Goal: Task Accomplishment & Management: Manage account settings

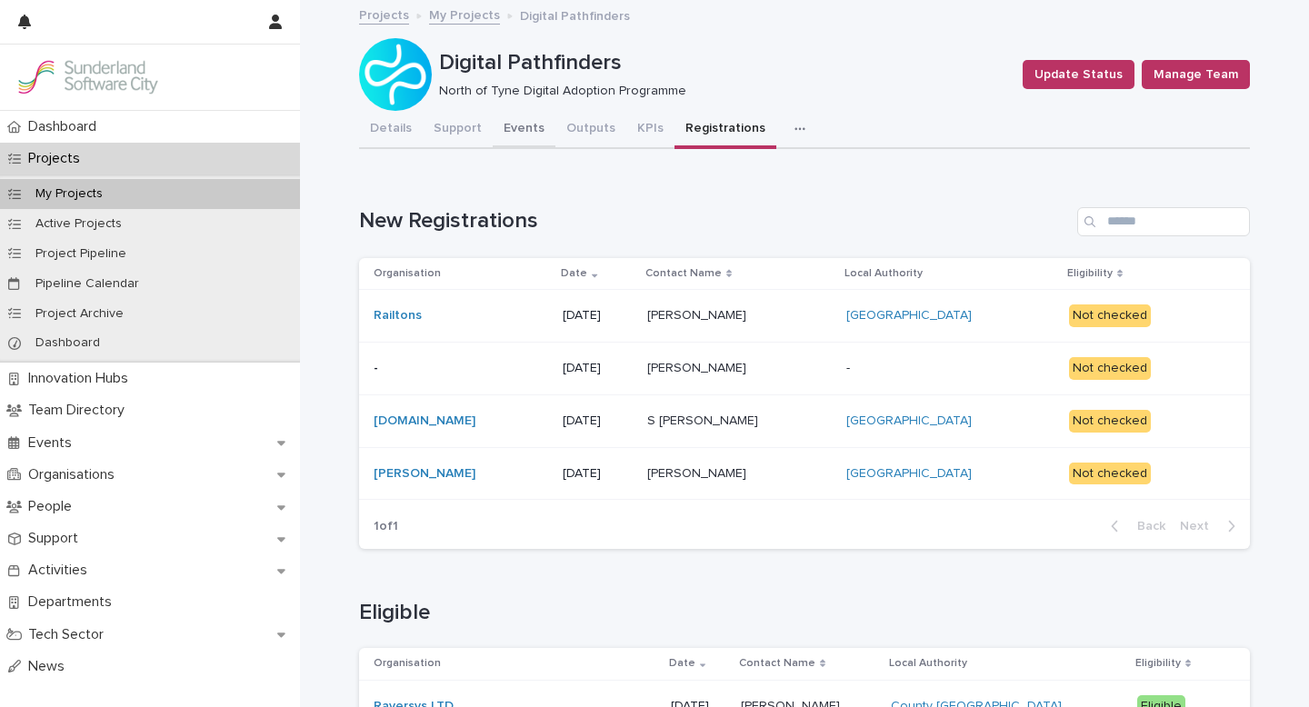
click at [511, 125] on button "Events" at bounding box center [524, 130] width 63 height 38
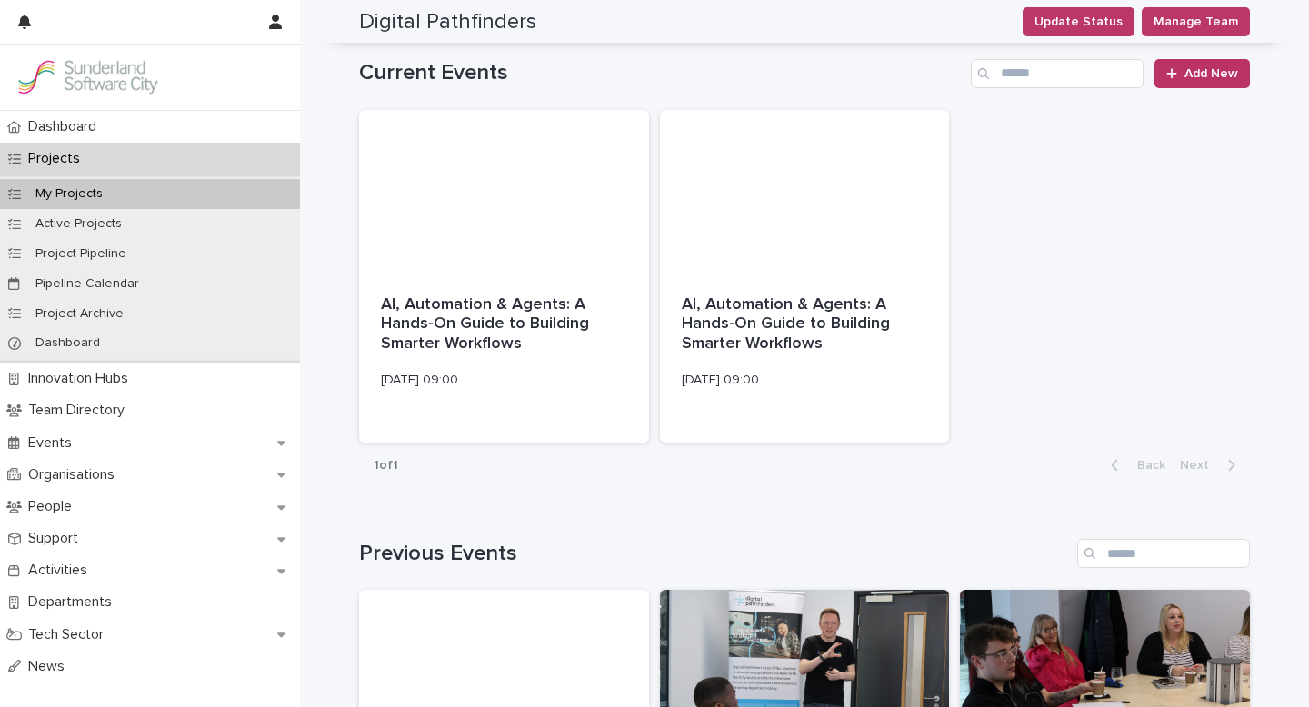
scroll to position [4, 0]
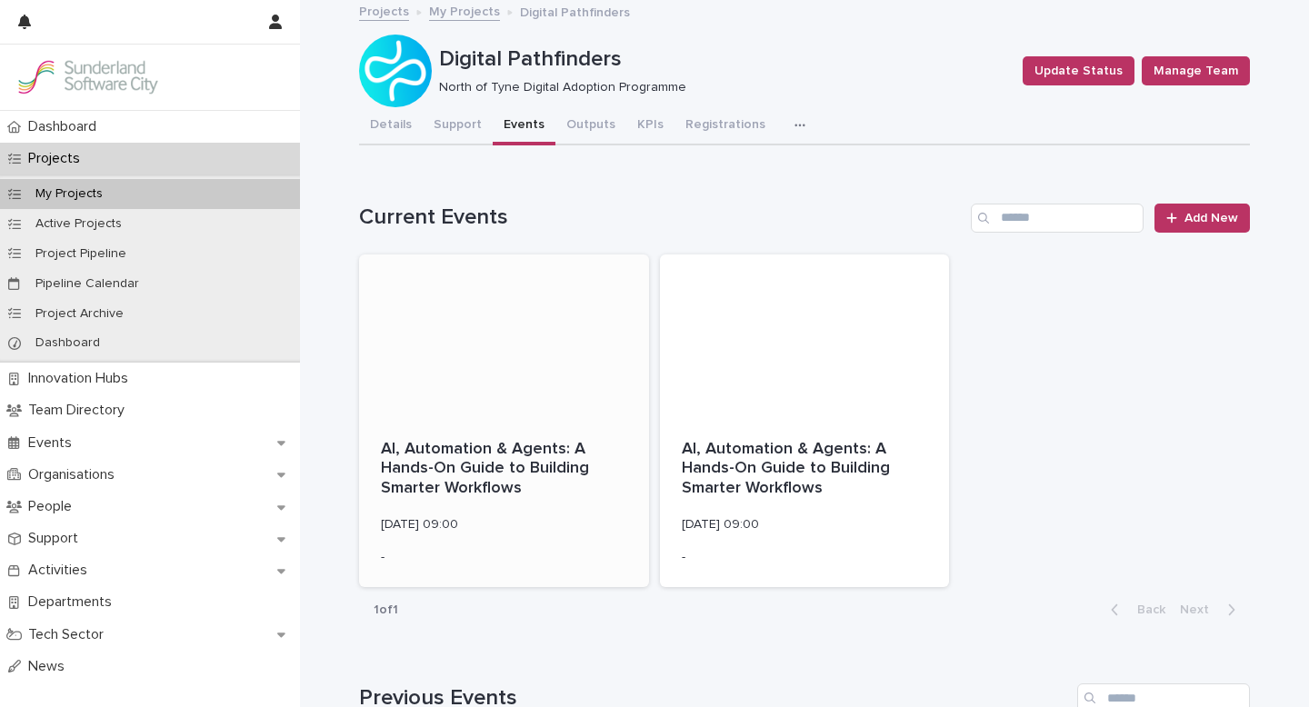
click at [493, 329] on div at bounding box center [504, 336] width 290 height 164
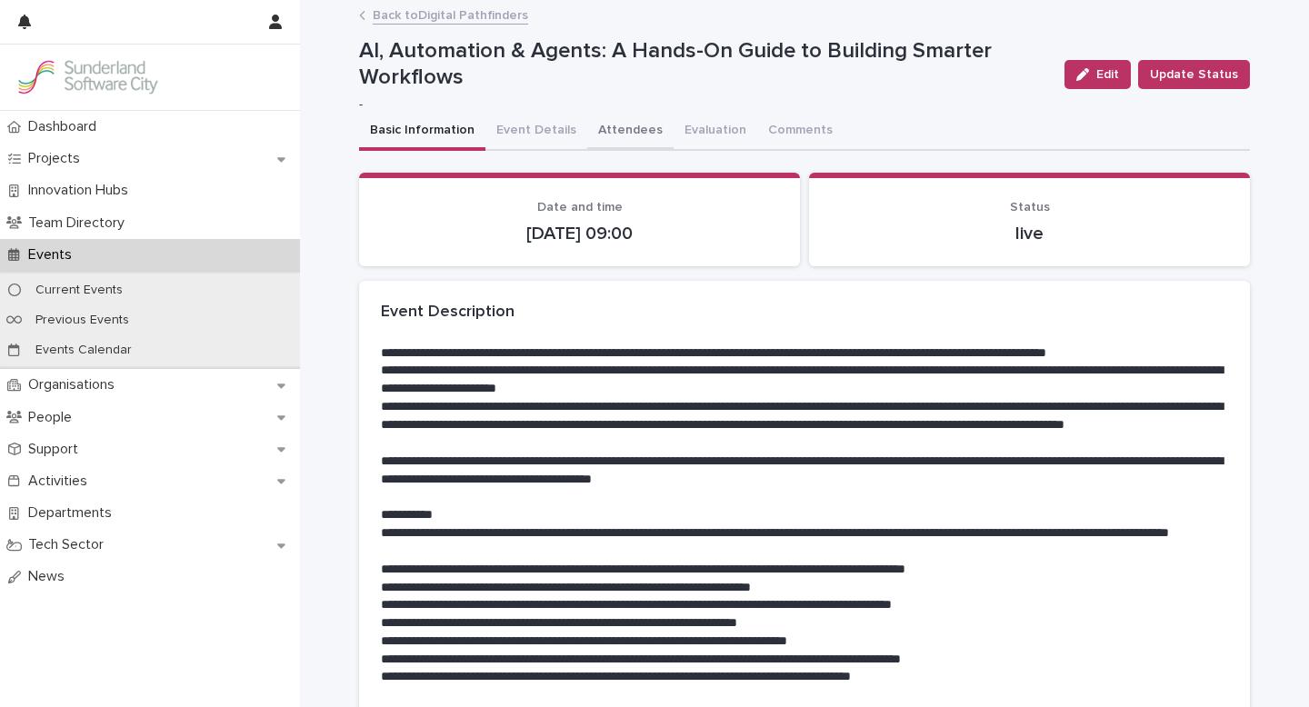
click at [626, 127] on button "Attendees" at bounding box center [630, 132] width 86 height 38
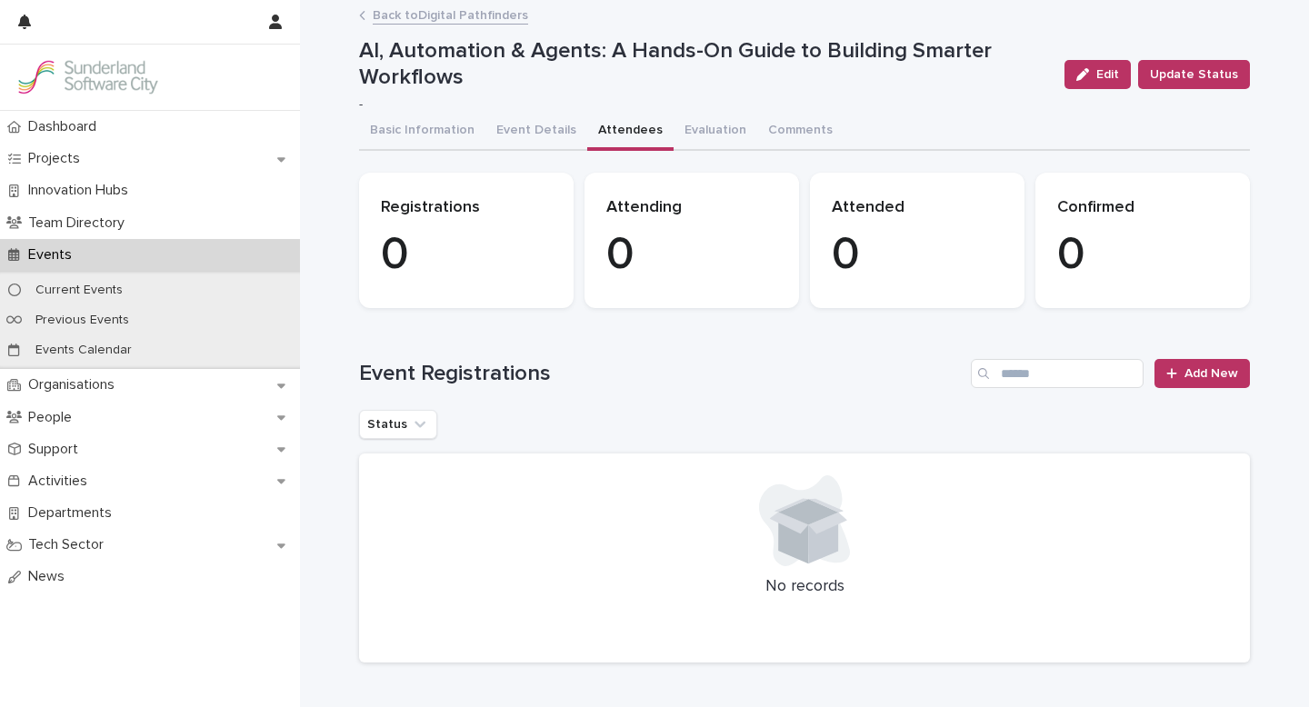
click at [422, 18] on link "Back to Digital Pathfinders" at bounding box center [450, 14] width 155 height 21
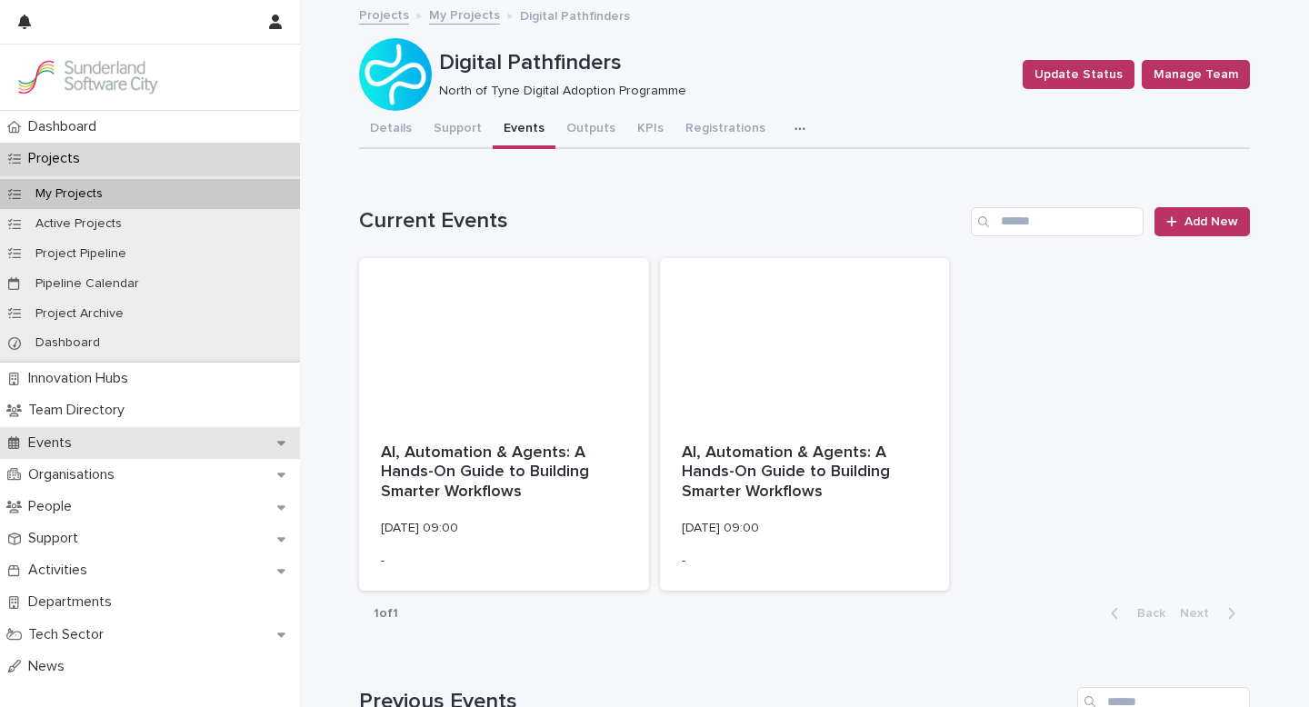
click at [58, 446] on p "Events" at bounding box center [53, 442] width 65 height 17
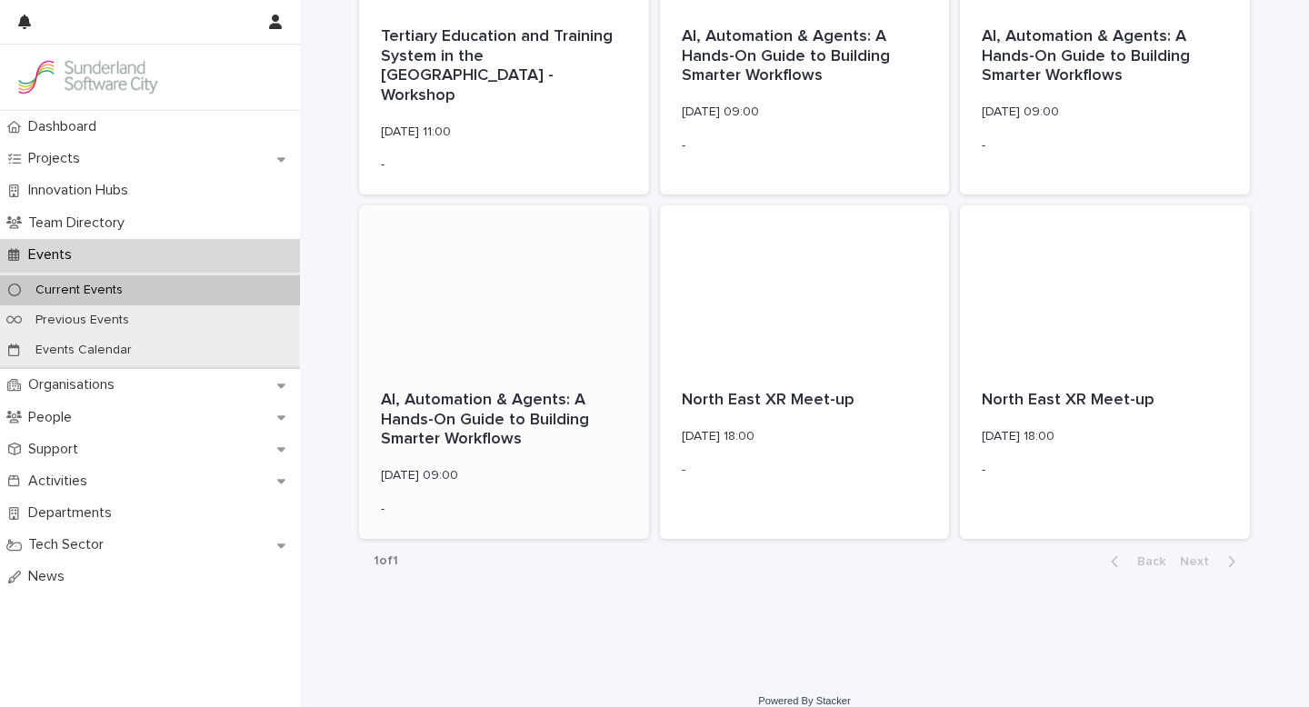
scroll to position [1835, 0]
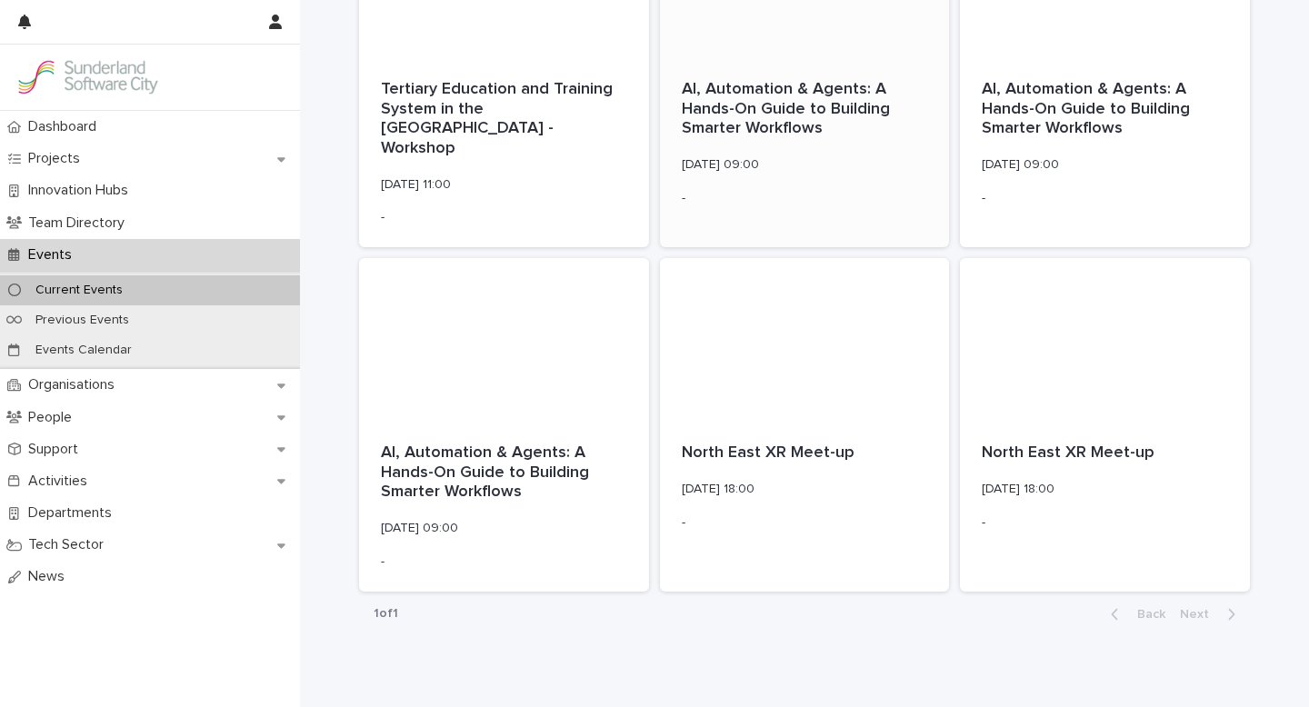
click at [771, 145] on div "AI, Automation & Agents: A Hands-On Guide to Building Smarter Workflows [DATE] …" at bounding box center [805, 142] width 290 height 169
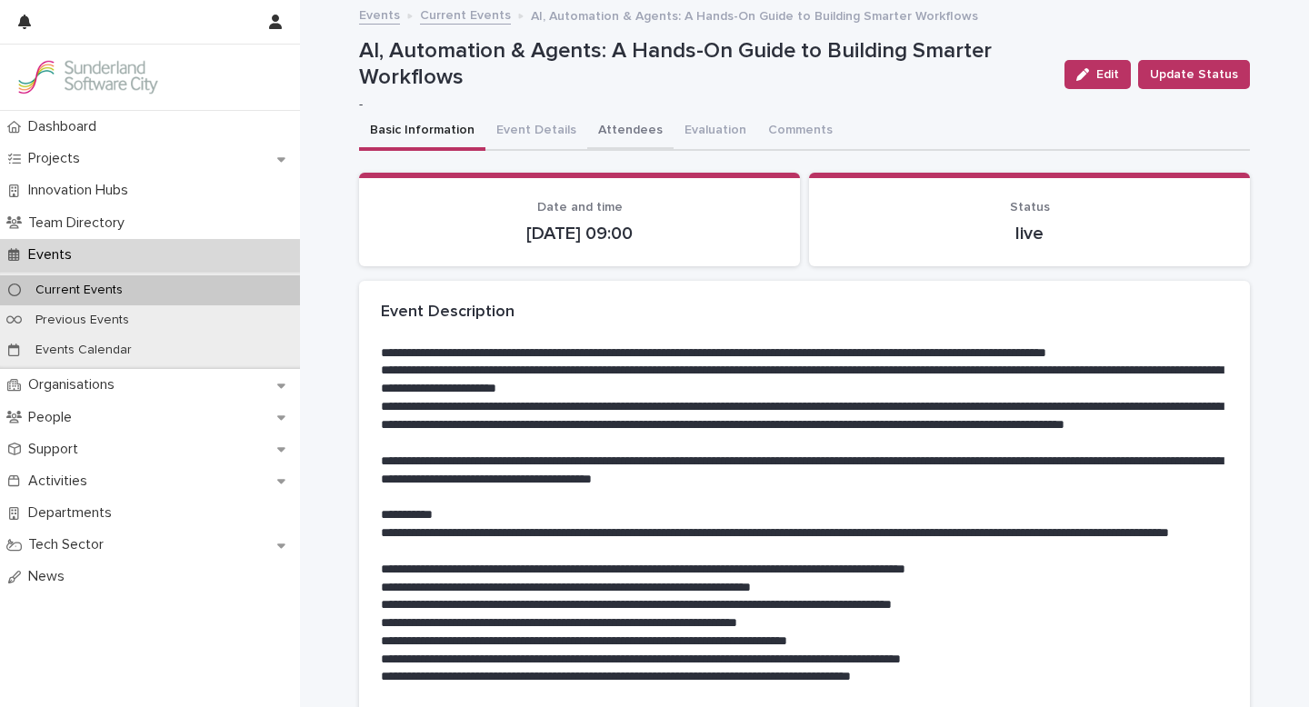
click at [619, 130] on button "Attendees" at bounding box center [630, 132] width 86 height 38
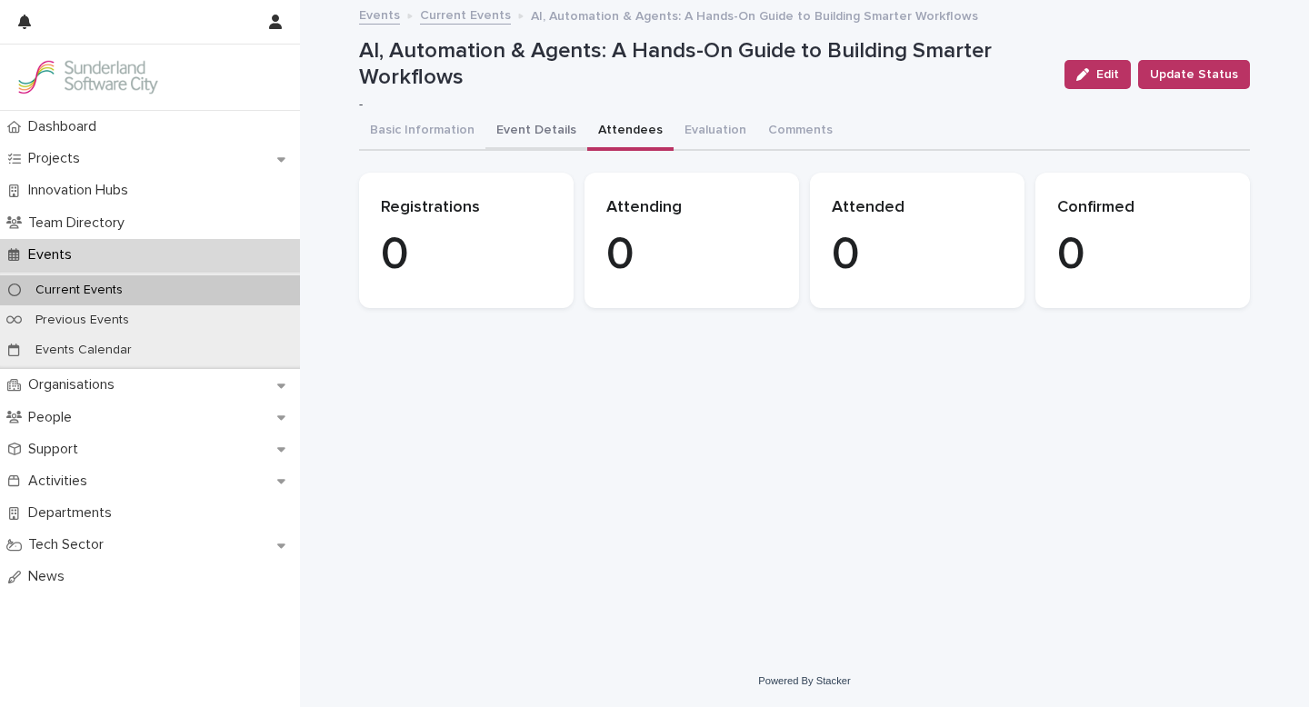
click at [519, 133] on button "Event Details" at bounding box center [536, 132] width 102 height 38
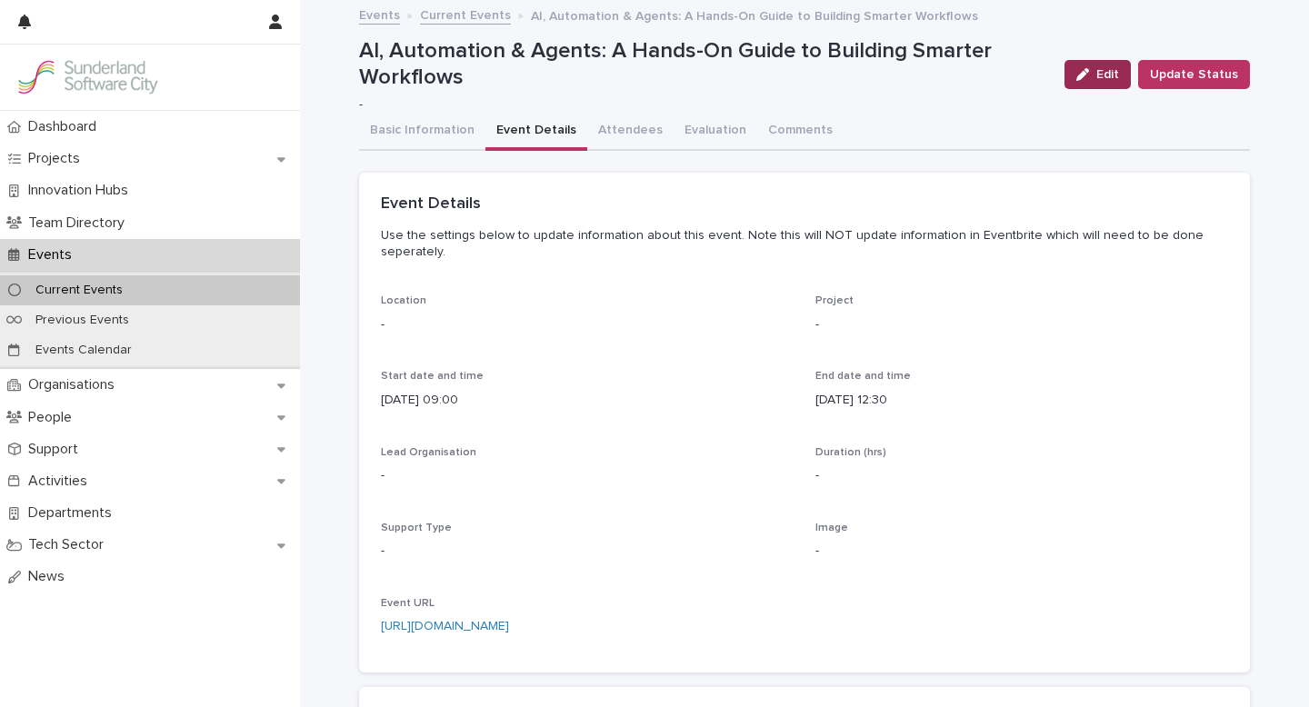
click at [1089, 78] on icon "button" at bounding box center [1082, 74] width 13 height 13
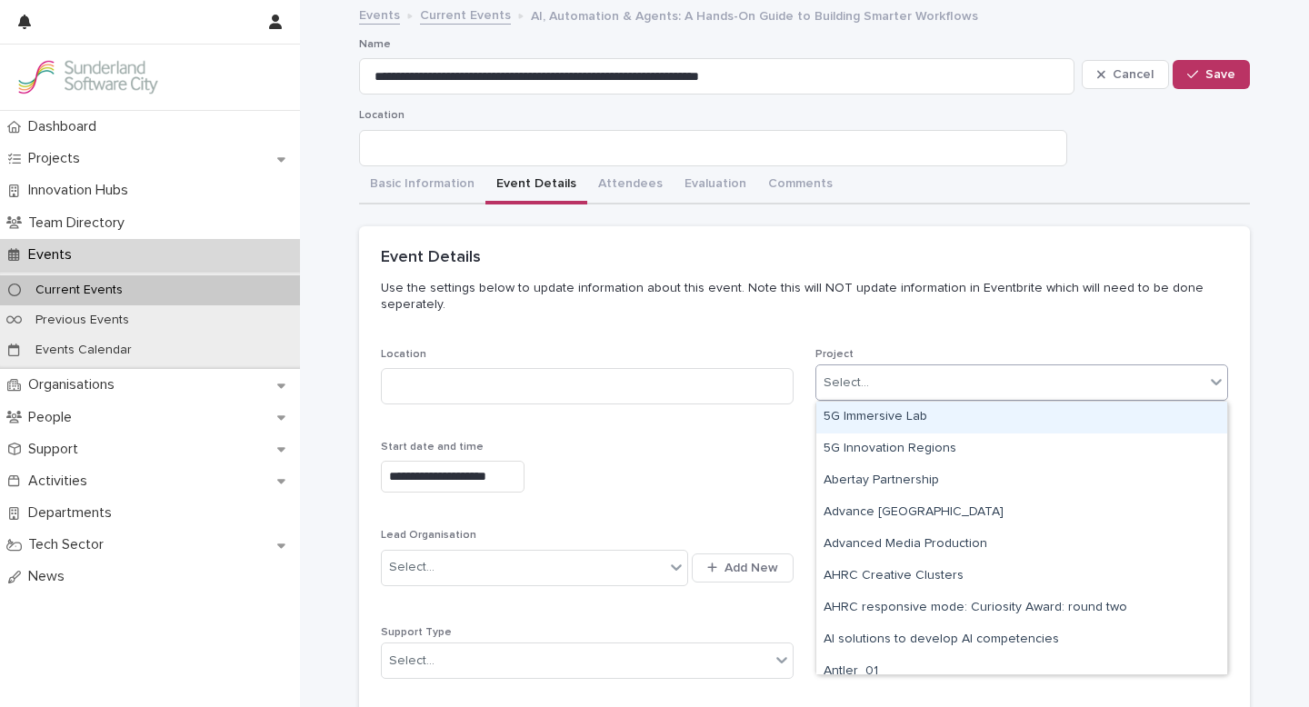
click at [907, 387] on div "Select..." at bounding box center [1010, 383] width 388 height 30
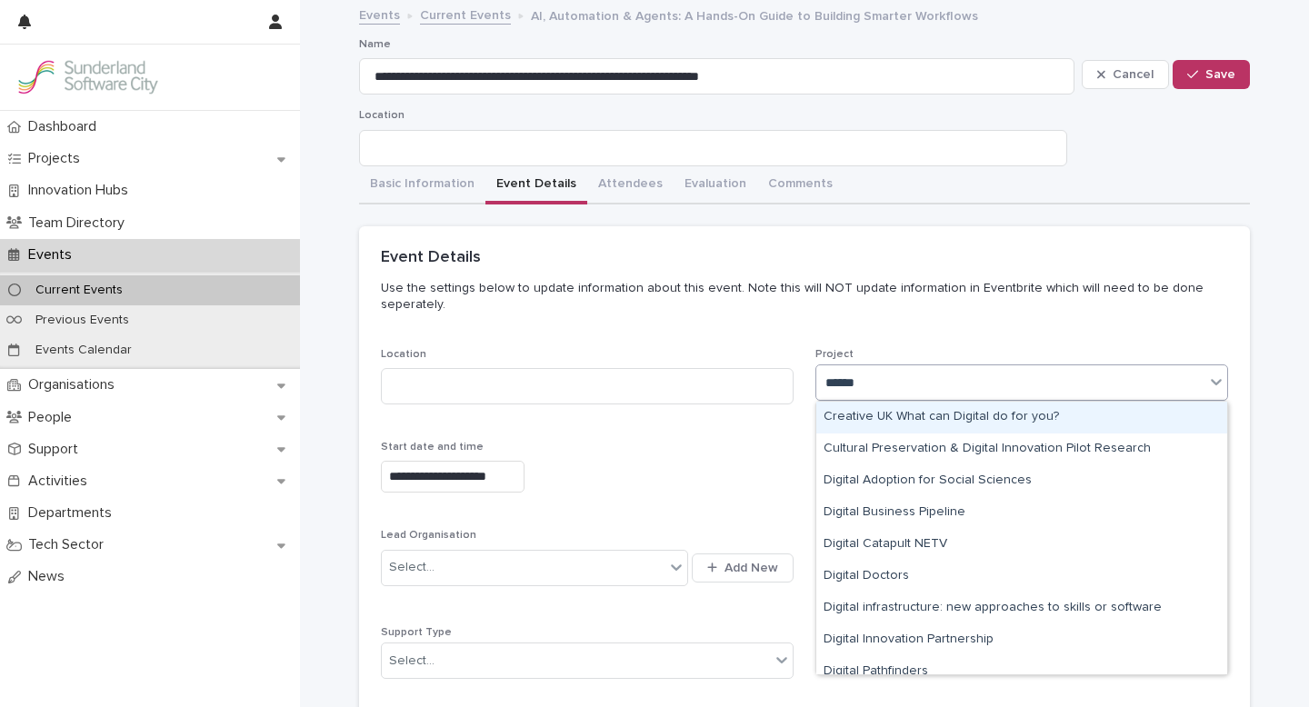
type input "*******"
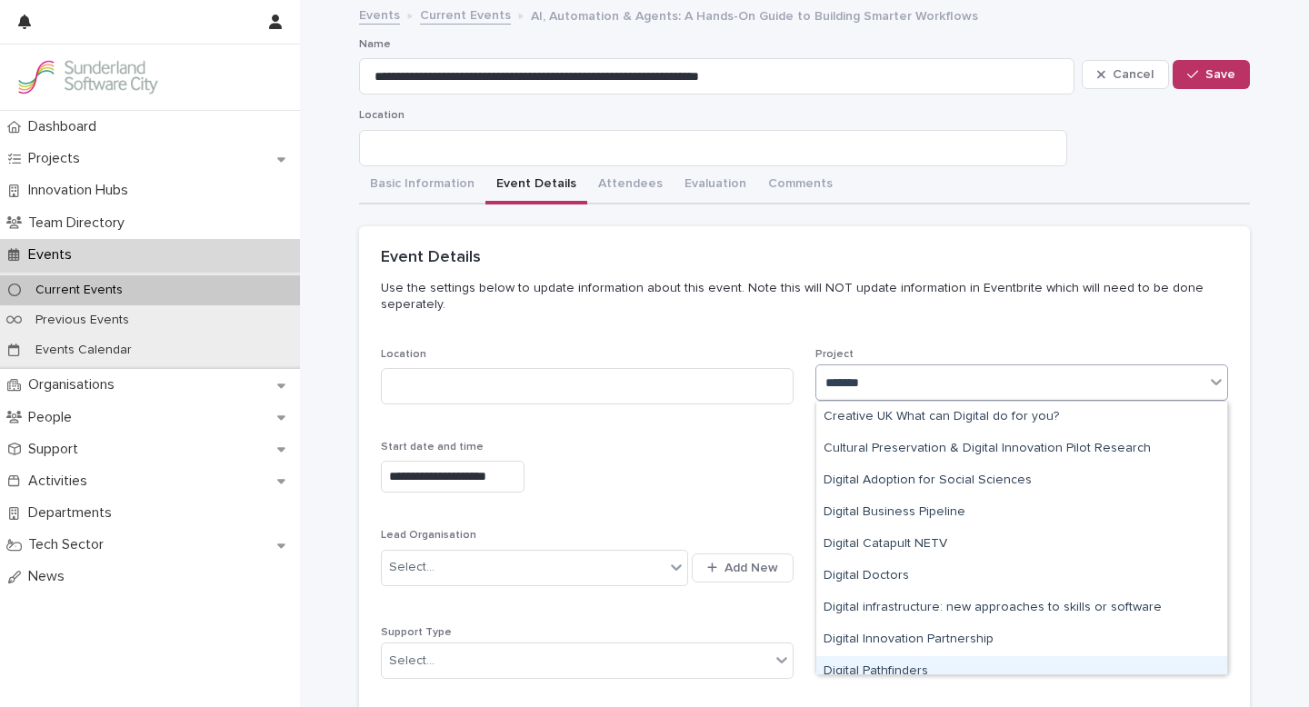
click at [894, 665] on div "Digital Pathfinders" at bounding box center [1021, 672] width 411 height 32
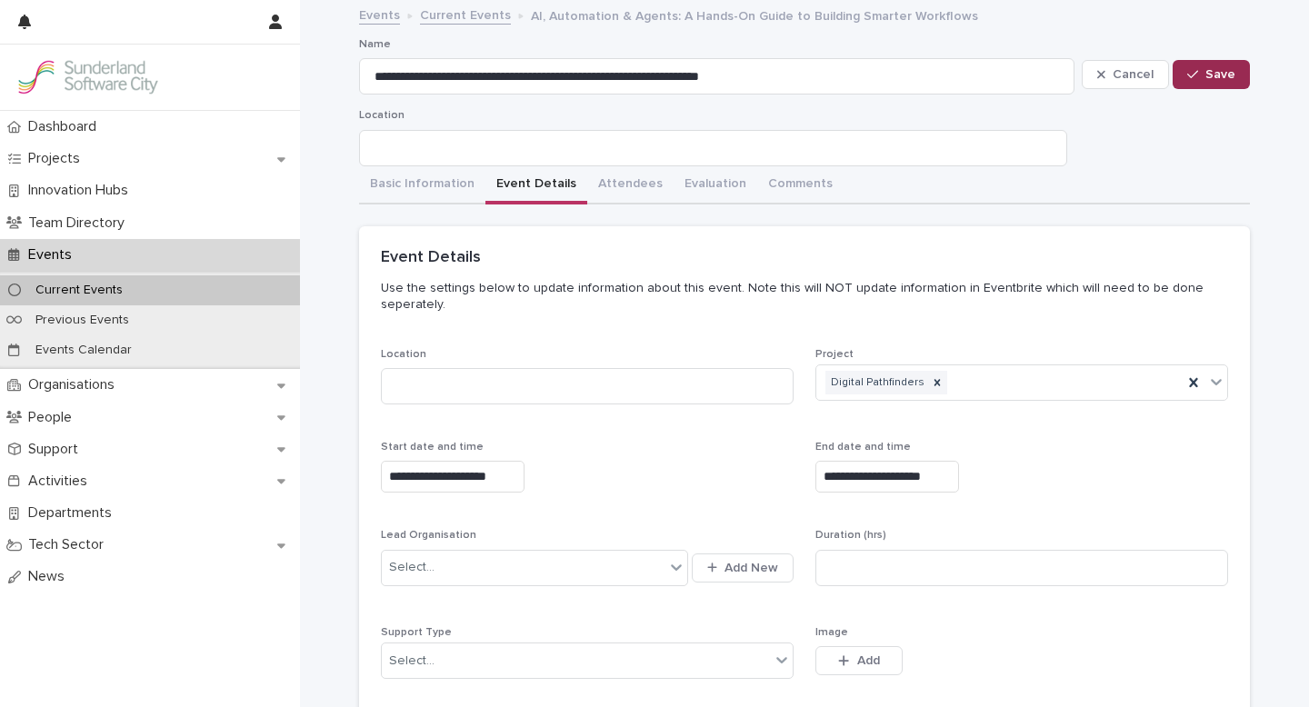
click at [1203, 72] on div "button" at bounding box center [1196, 74] width 18 height 13
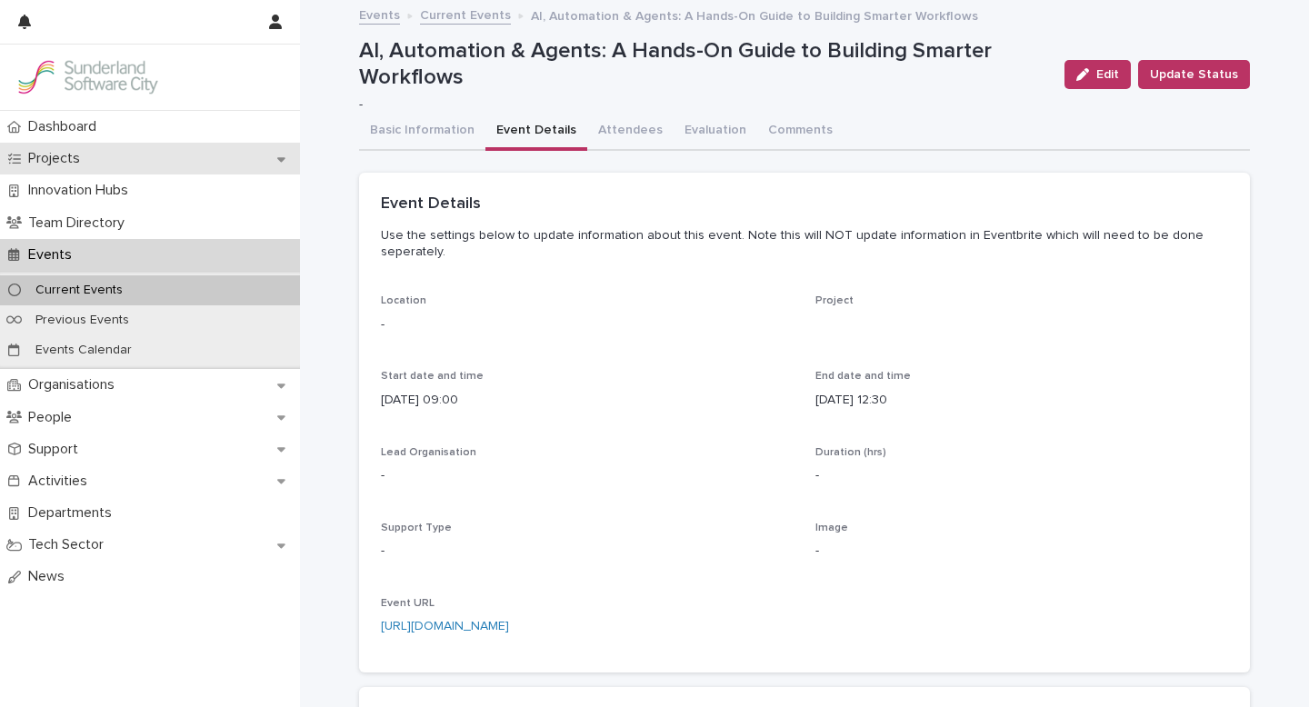
click at [68, 157] on p "Projects" at bounding box center [58, 158] width 74 height 17
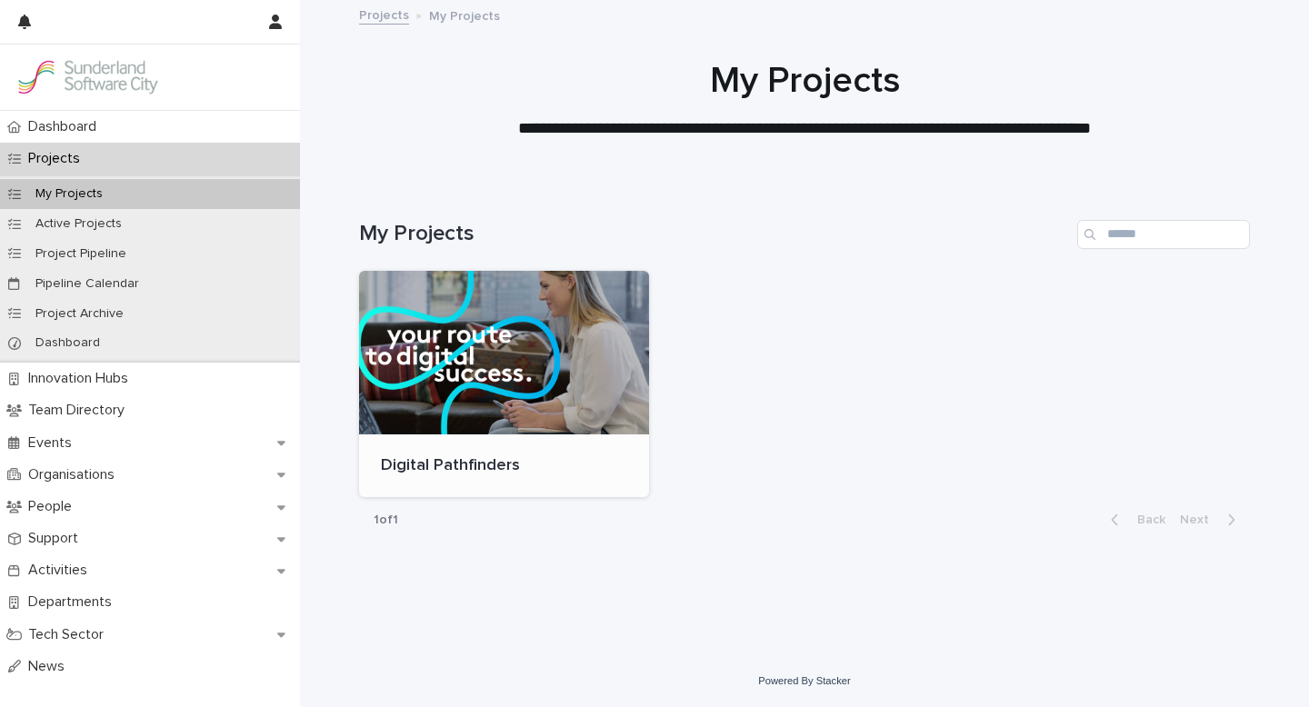
click at [528, 359] on div at bounding box center [504, 353] width 290 height 164
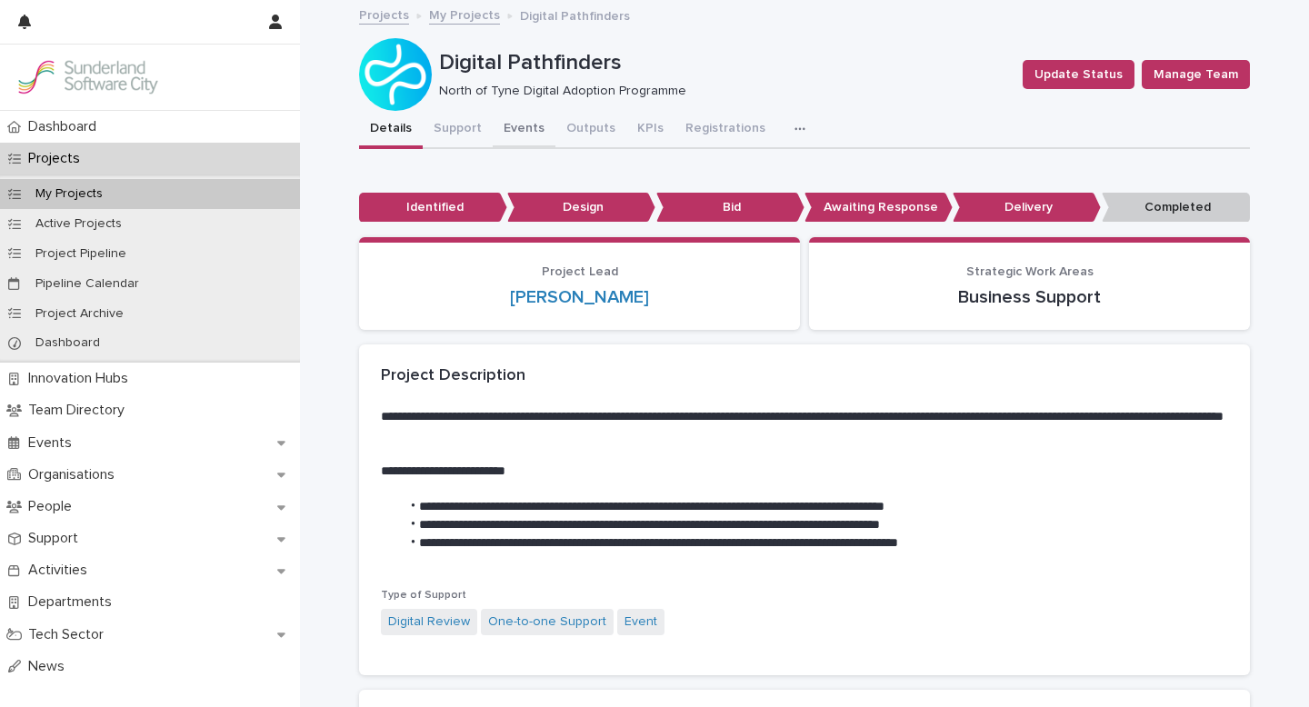
click at [514, 126] on button "Events" at bounding box center [524, 130] width 63 height 38
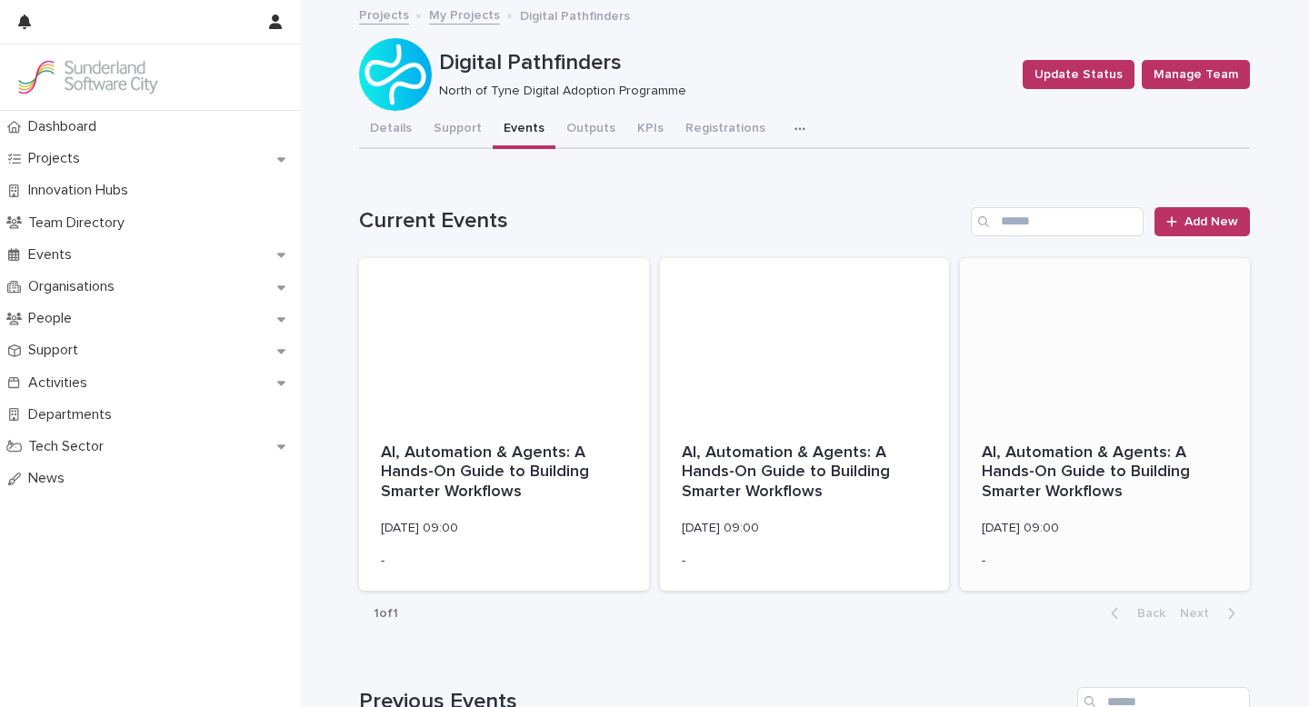
click at [1118, 399] on div at bounding box center [1105, 340] width 290 height 164
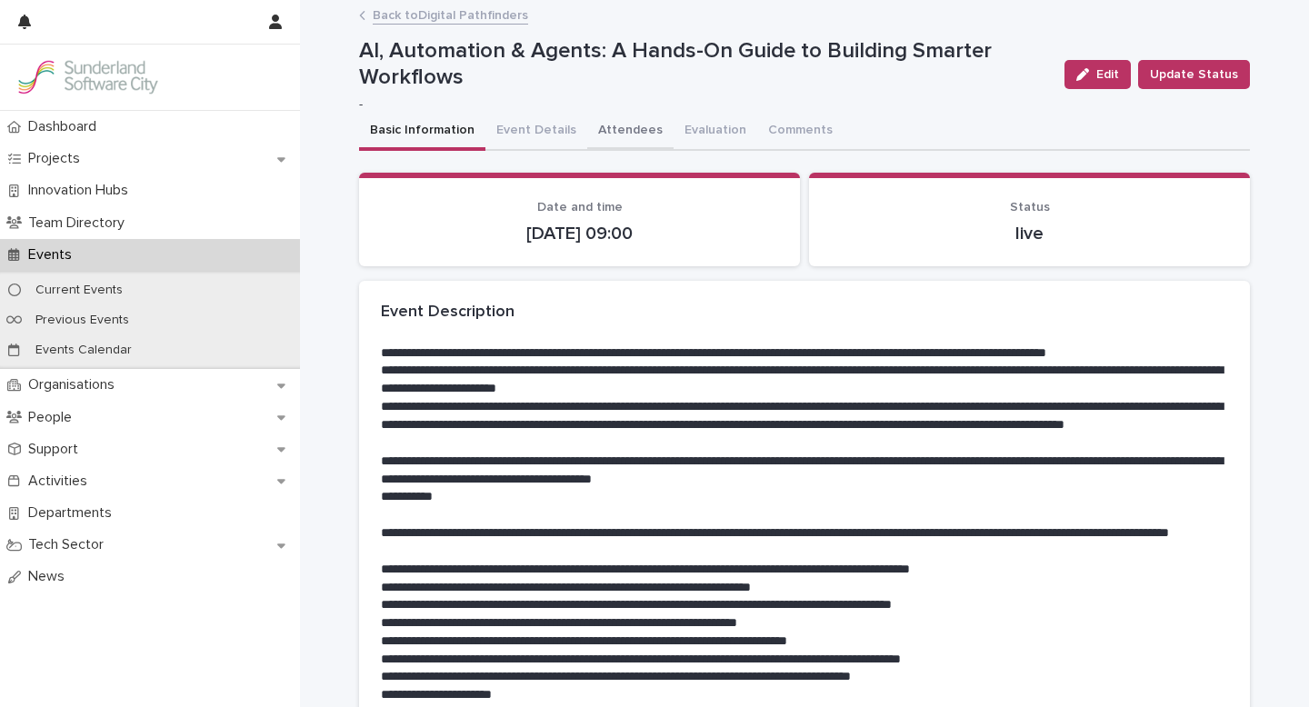
click at [618, 135] on button "Attendees" at bounding box center [630, 132] width 86 height 38
